Goal: Information Seeking & Learning: Learn about a topic

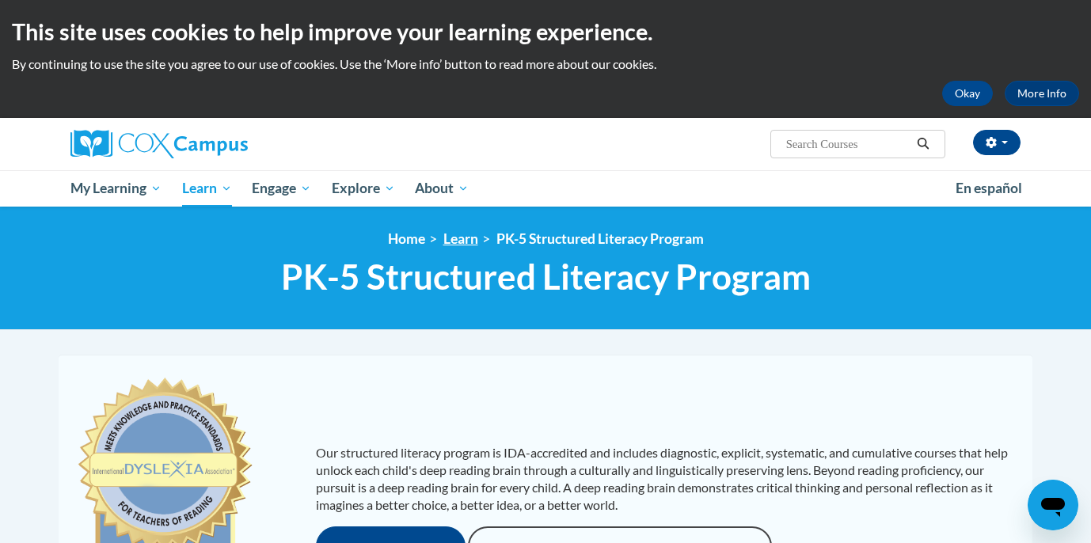
scroll to position [9, 0]
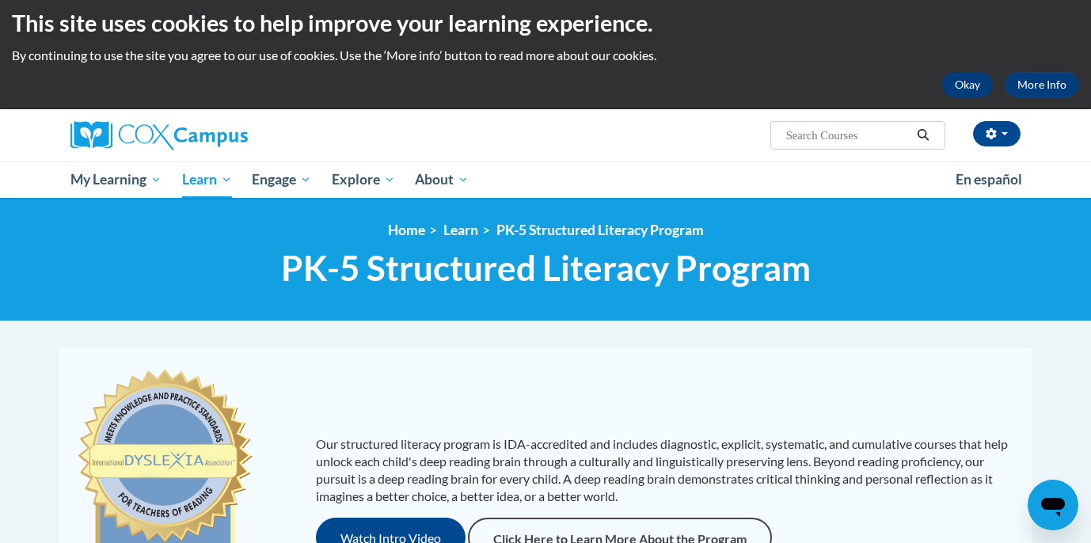
click at [960, 89] on button "Okay" at bounding box center [967, 84] width 51 height 25
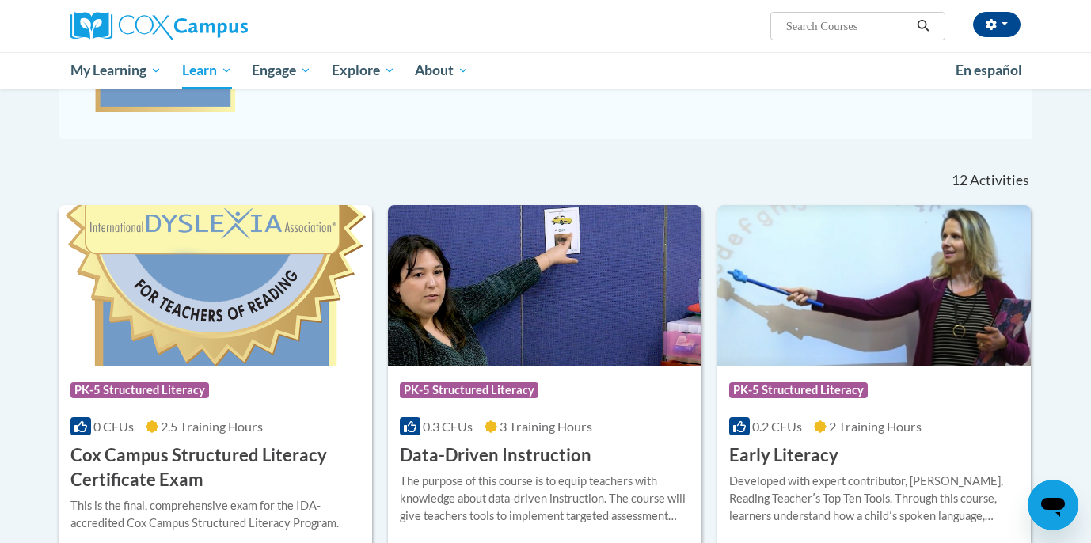
scroll to position [484, 0]
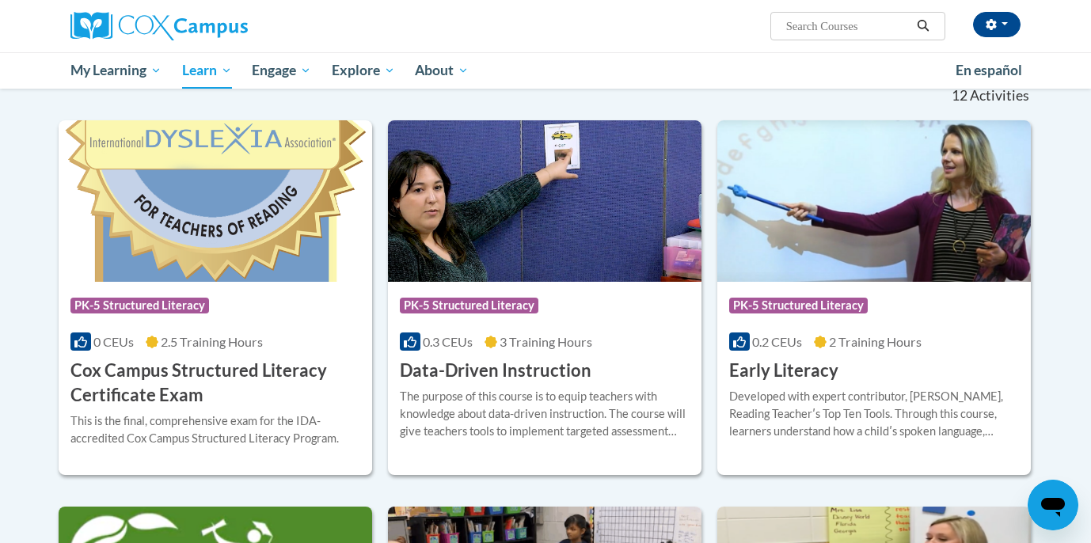
click at [520, 369] on h3 "Data-Driven Instruction" at bounding box center [496, 371] width 192 height 25
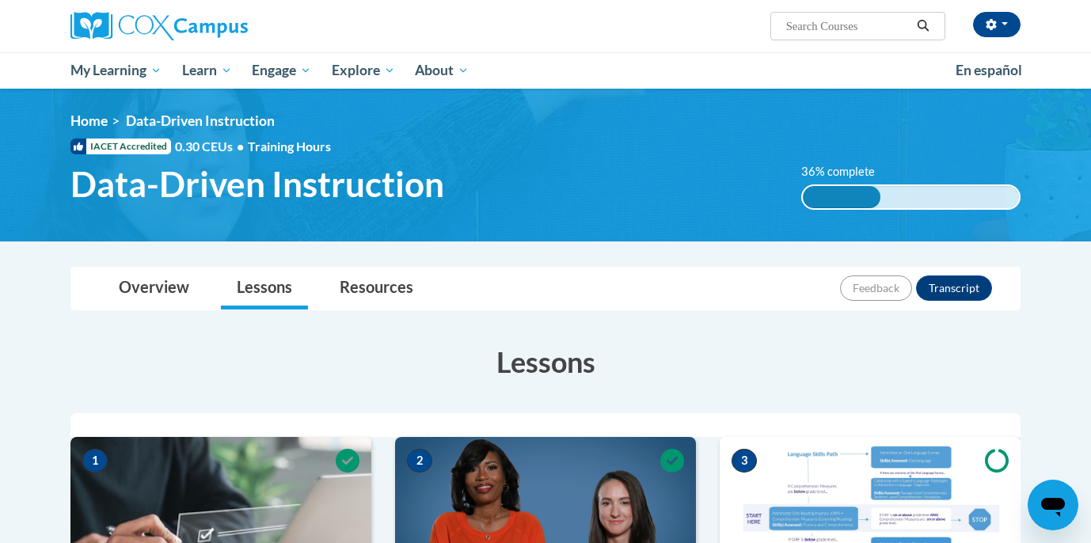
click at [685, 277] on div "Overview Lessons Resources Feedback Transcript" at bounding box center [545, 289] width 925 height 42
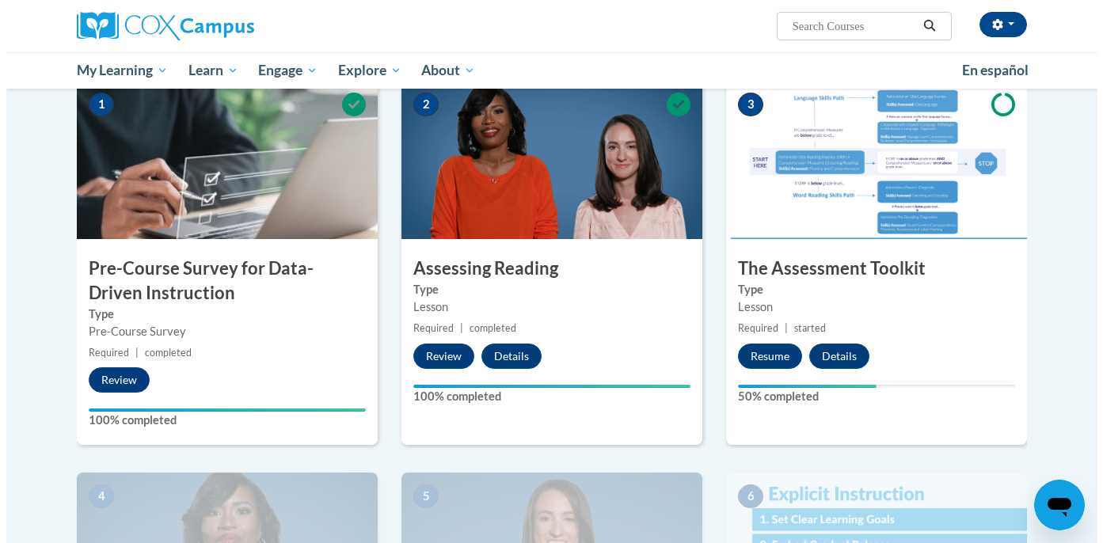
scroll to position [392, 0]
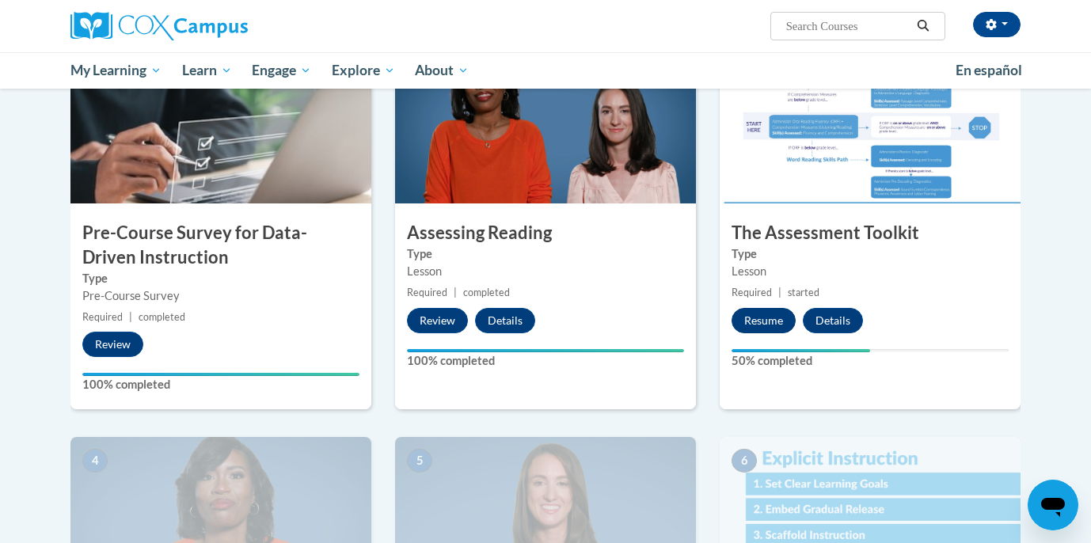
click at [765, 321] on button "Resume" at bounding box center [763, 320] width 64 height 25
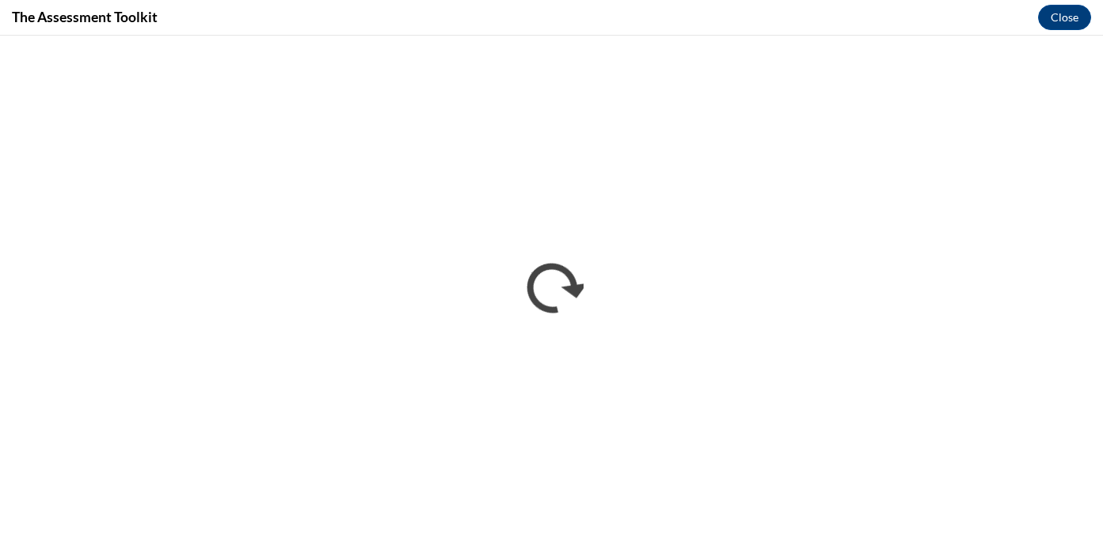
scroll to position [0, 0]
